Goal: Transaction & Acquisition: Download file/media

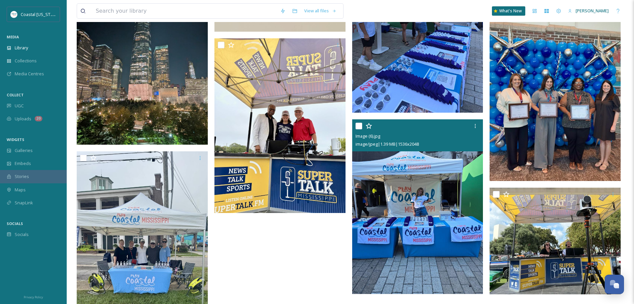
scroll to position [514, 0]
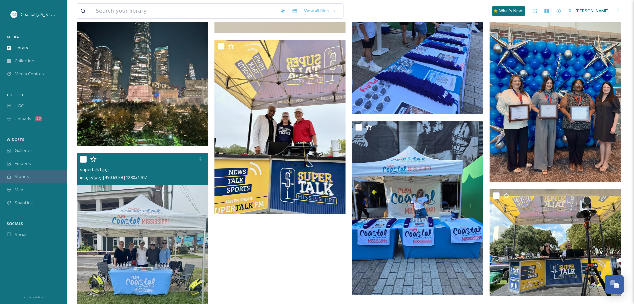
click at [83, 160] on input "checkbox" at bounding box center [83, 159] width 7 height 7
checkbox input "true"
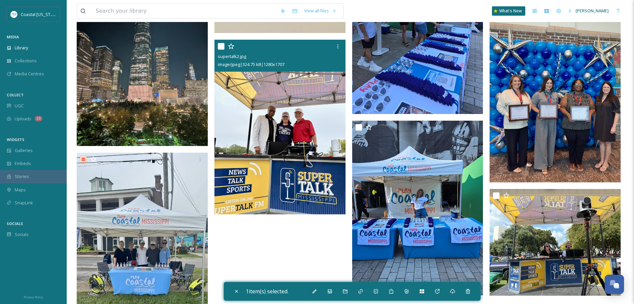
click at [220, 47] on input "checkbox" at bounding box center [221, 46] width 7 height 7
checkbox input "true"
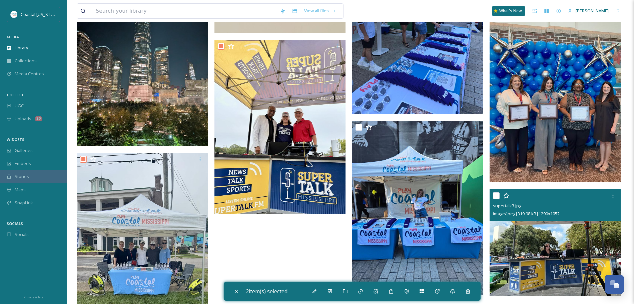
click at [494, 197] on input "checkbox" at bounding box center [496, 195] width 7 height 7
checkbox input "true"
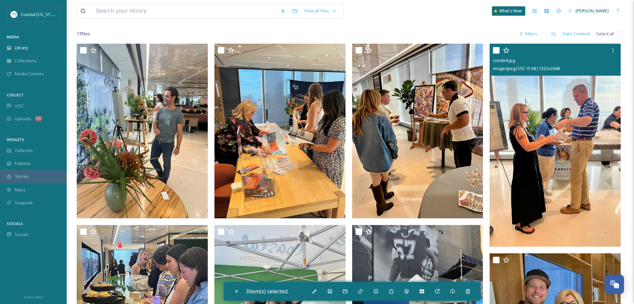
scroll to position [0, 0]
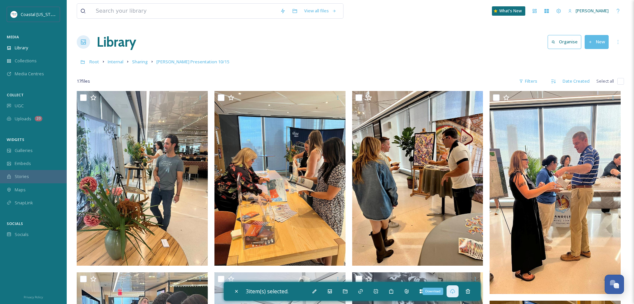
click at [455, 292] on icon at bounding box center [452, 291] width 5 height 5
click at [237, 290] on icon at bounding box center [236, 291] width 5 height 5
checkbox input "false"
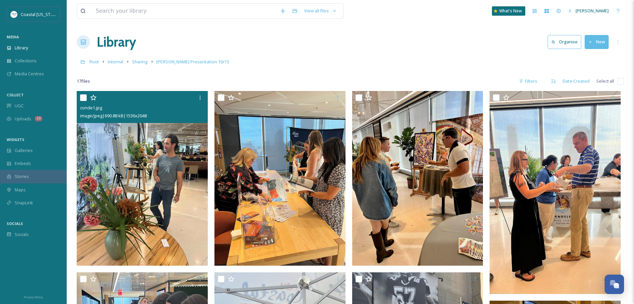
click at [84, 99] on input "checkbox" at bounding box center [83, 97] width 7 height 7
checkbox input "true"
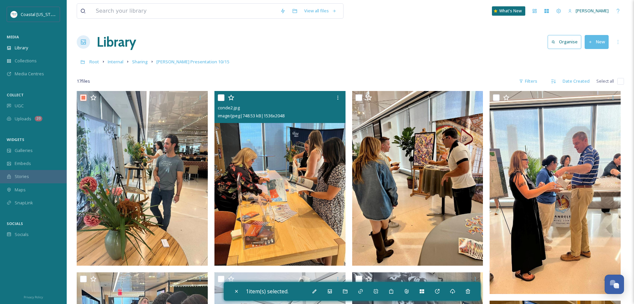
click at [222, 97] on input "checkbox" at bounding box center [221, 97] width 7 height 7
checkbox input "true"
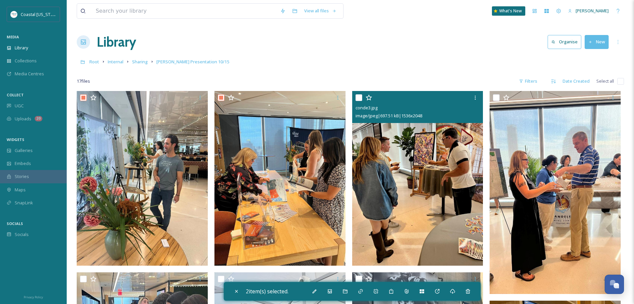
click at [358, 97] on input "checkbox" at bounding box center [358, 97] width 7 height 7
checkbox input "true"
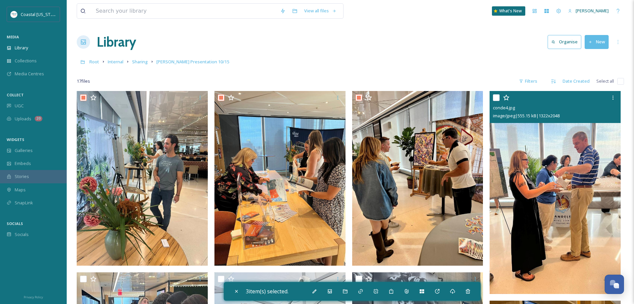
click at [494, 98] on input "checkbox" at bounding box center [496, 97] width 7 height 7
checkbox input "true"
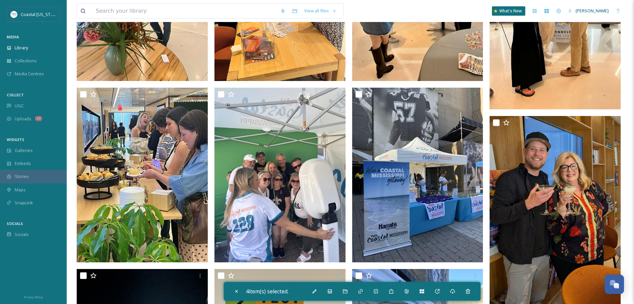
scroll to position [185, 0]
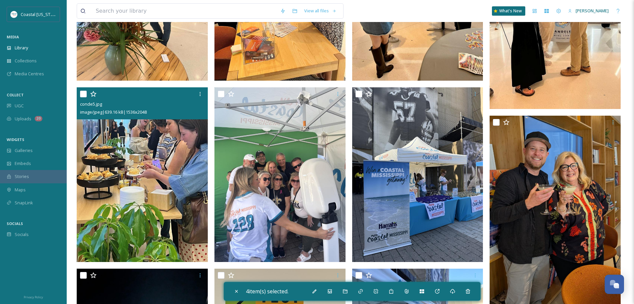
click at [83, 93] on input "checkbox" at bounding box center [83, 94] width 7 height 7
checkbox input "true"
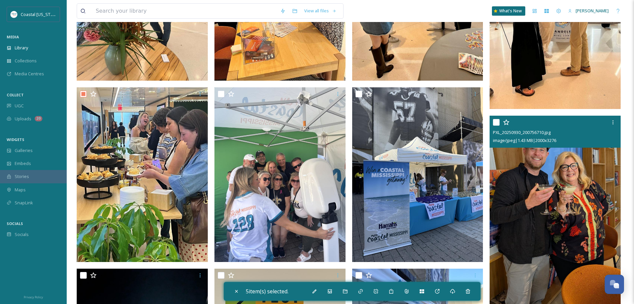
click at [497, 122] on input "checkbox" at bounding box center [496, 122] width 7 height 7
checkbox input "true"
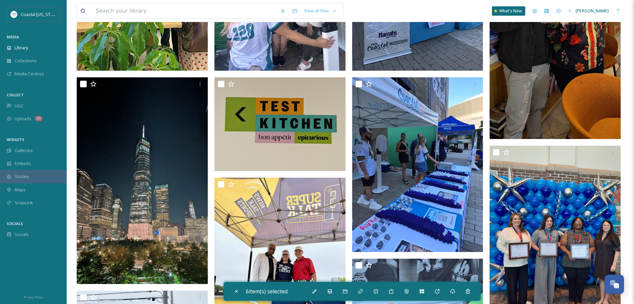
scroll to position [377, 0]
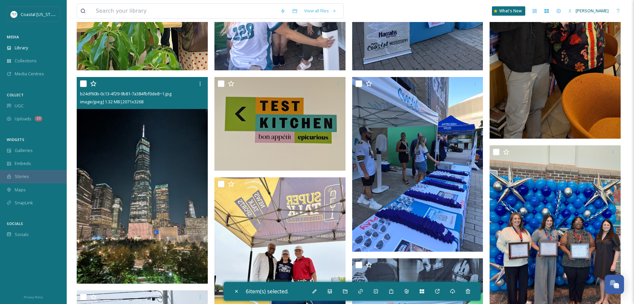
click at [82, 83] on input "checkbox" at bounding box center [83, 83] width 7 height 7
checkbox input "true"
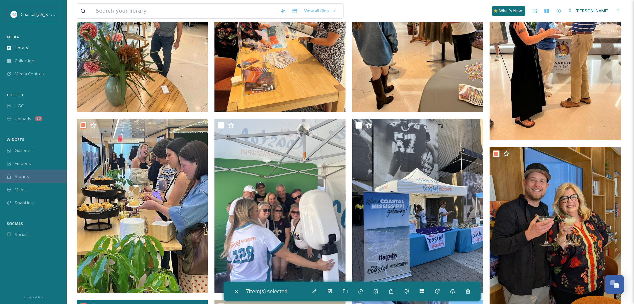
scroll to position [131, 0]
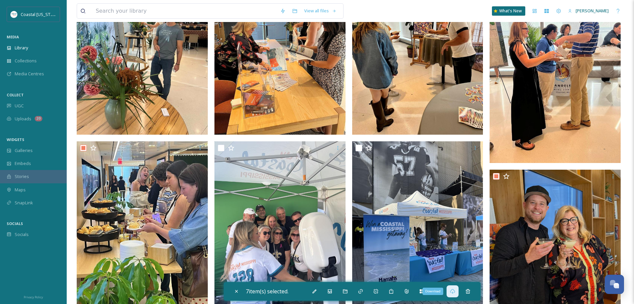
click at [452, 294] on div "Download" at bounding box center [452, 291] width 12 height 12
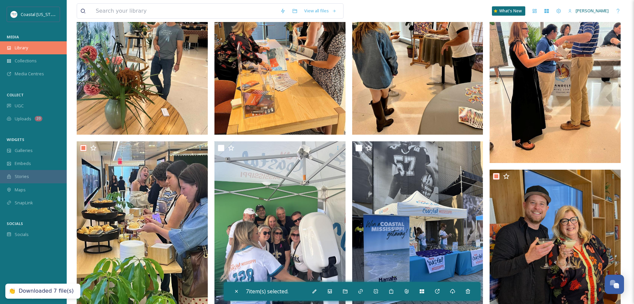
click at [21, 50] on span "Library" at bounding box center [21, 48] width 13 height 6
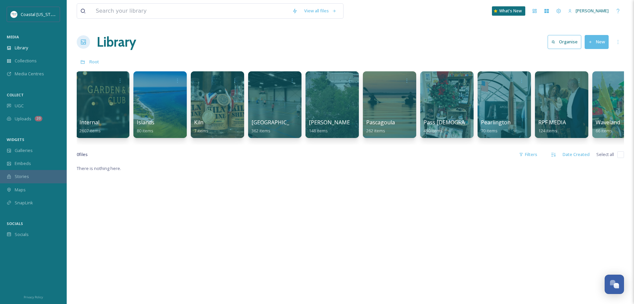
scroll to position [0, 714]
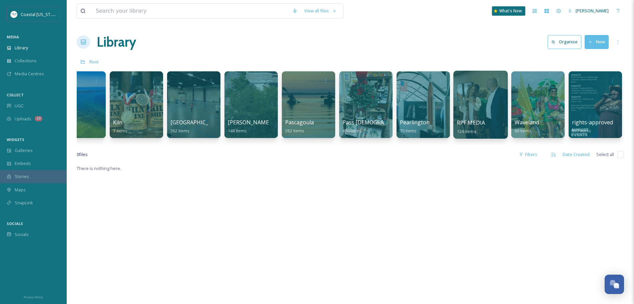
click at [486, 110] on div at bounding box center [480, 105] width 54 height 68
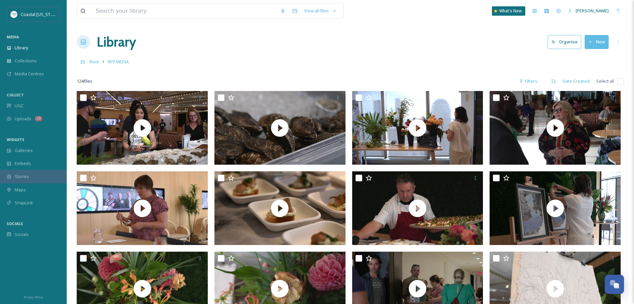
drag, startPoint x: 436, startPoint y: 31, endPoint x: 553, endPoint y: 55, distance: 118.8
click at [527, 80] on div "Filters" at bounding box center [527, 81] width 25 height 13
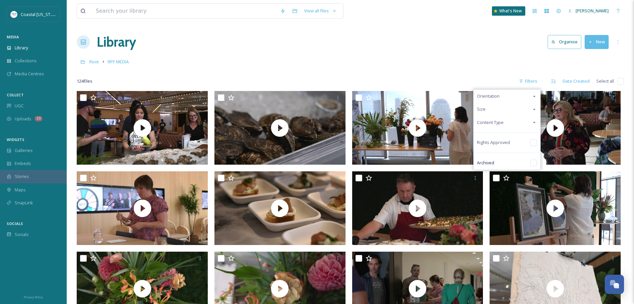
click at [491, 120] on span "Content Type" at bounding box center [490, 122] width 27 height 6
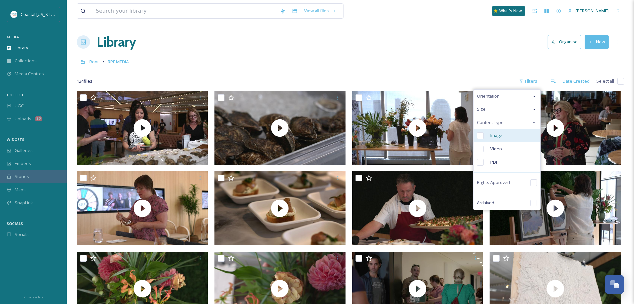
click at [494, 136] on span "Image" at bounding box center [496, 135] width 12 height 6
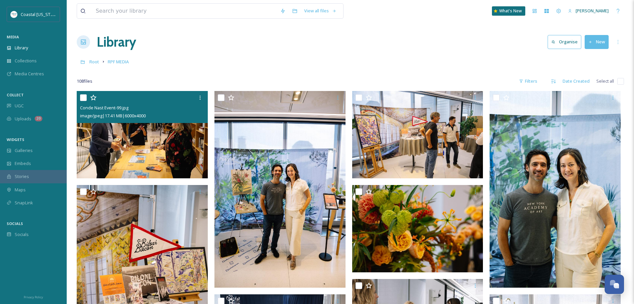
click at [135, 138] on img at bounding box center [142, 134] width 131 height 87
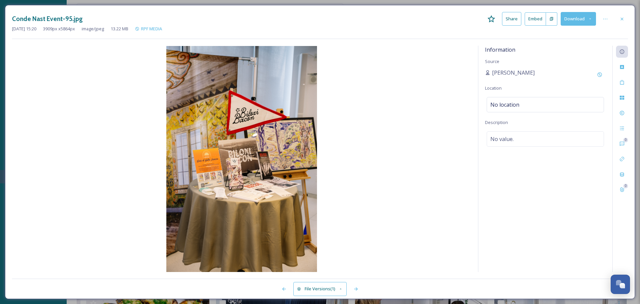
click at [569, 16] on button "Download" at bounding box center [578, 19] width 35 height 14
click at [562, 32] on span "Download Original (3909 x 5864)" at bounding box center [560, 34] width 63 height 6
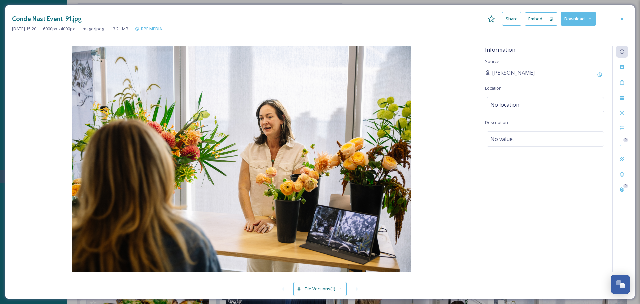
click at [425, 72] on img at bounding box center [241, 159] width 459 height 226
click at [565, 22] on button "Download" at bounding box center [578, 19] width 35 height 14
click at [558, 38] on div "Download Original (6000 x 4000)" at bounding box center [561, 34] width 70 height 13
click at [470, 20] on div "Conde Nast Event-91.jpg Share Embed Download" at bounding box center [320, 19] width 616 height 14
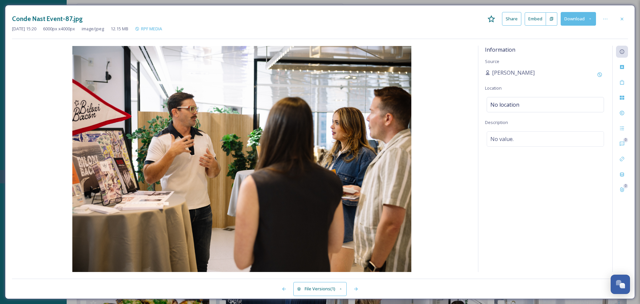
click at [568, 19] on button "Download" at bounding box center [578, 19] width 35 height 14
click at [533, 36] on span "Download Original (6000 x 4000)" at bounding box center [560, 34] width 63 height 6
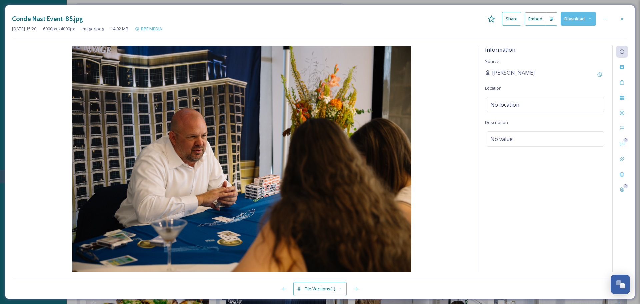
click at [438, 34] on div "Conde Nast Event-85.jpg Share Embed Download [DATE] 15:20 6000 px x 4000 px ima…" at bounding box center [320, 25] width 616 height 27
click at [572, 18] on button "Download" at bounding box center [578, 19] width 35 height 14
click at [582, 38] on div "Download Original (6000 x 4000)" at bounding box center [561, 34] width 70 height 13
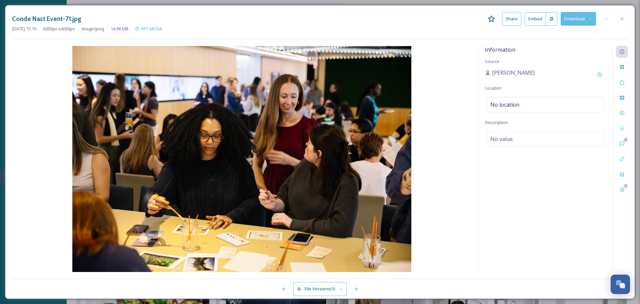
click at [579, 20] on button "Download" at bounding box center [578, 19] width 35 height 14
click at [562, 35] on span "Download Original (6000 x 4000)" at bounding box center [560, 34] width 63 height 6
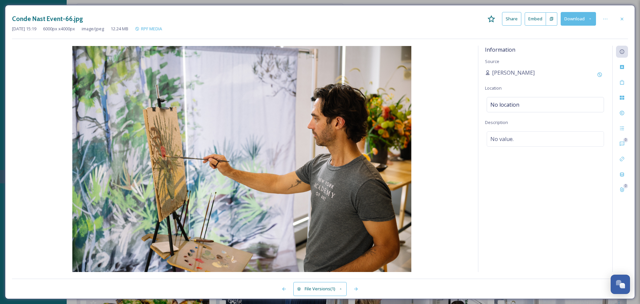
click at [573, 20] on button "Download" at bounding box center [578, 19] width 35 height 14
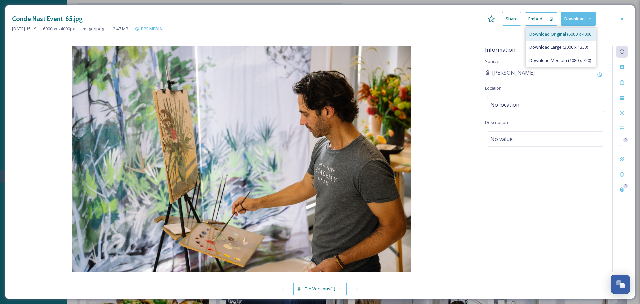
click at [557, 37] on span "Download Original (6000 x 4000)" at bounding box center [560, 34] width 63 height 6
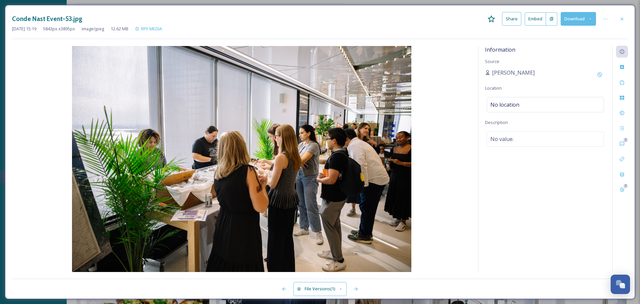
click at [568, 17] on button "Download" at bounding box center [578, 19] width 35 height 14
click at [557, 31] on span "Download Original (5843 x 3895)" at bounding box center [560, 34] width 63 height 6
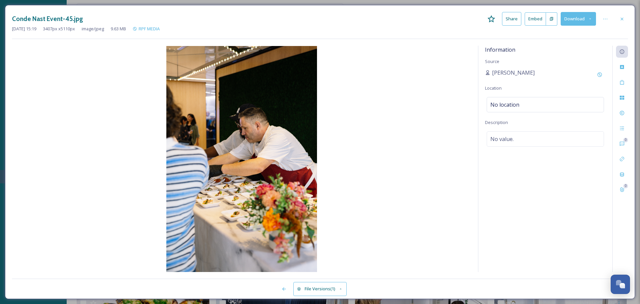
click at [578, 20] on button "Download" at bounding box center [578, 19] width 35 height 14
click at [577, 34] on span "Download Original (3407 x 5110)" at bounding box center [560, 34] width 63 height 6
